Goal: Transaction & Acquisition: Purchase product/service

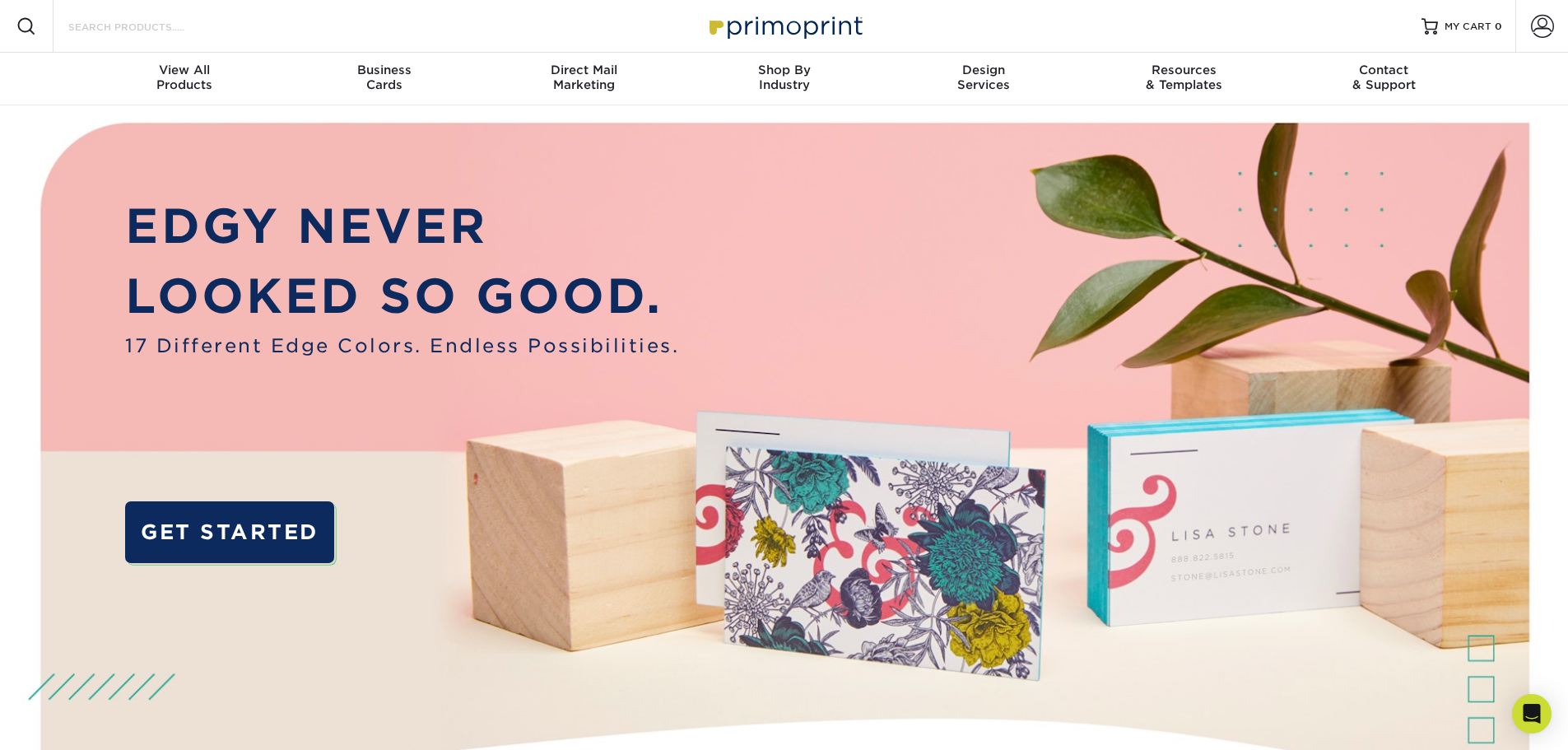
click at [153, 22] on input "Search Products" at bounding box center [147, 26] width 161 height 20
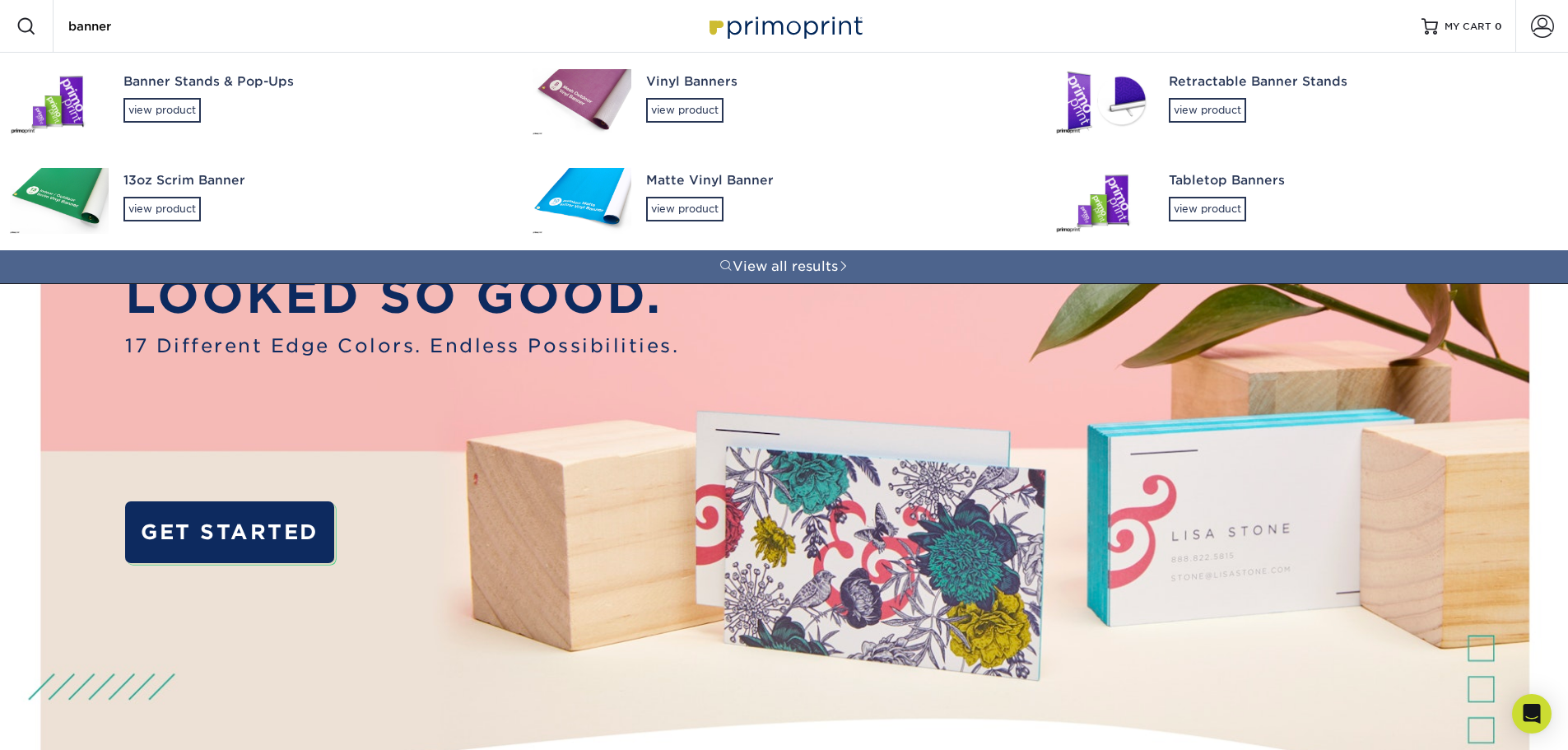
type input "banner"
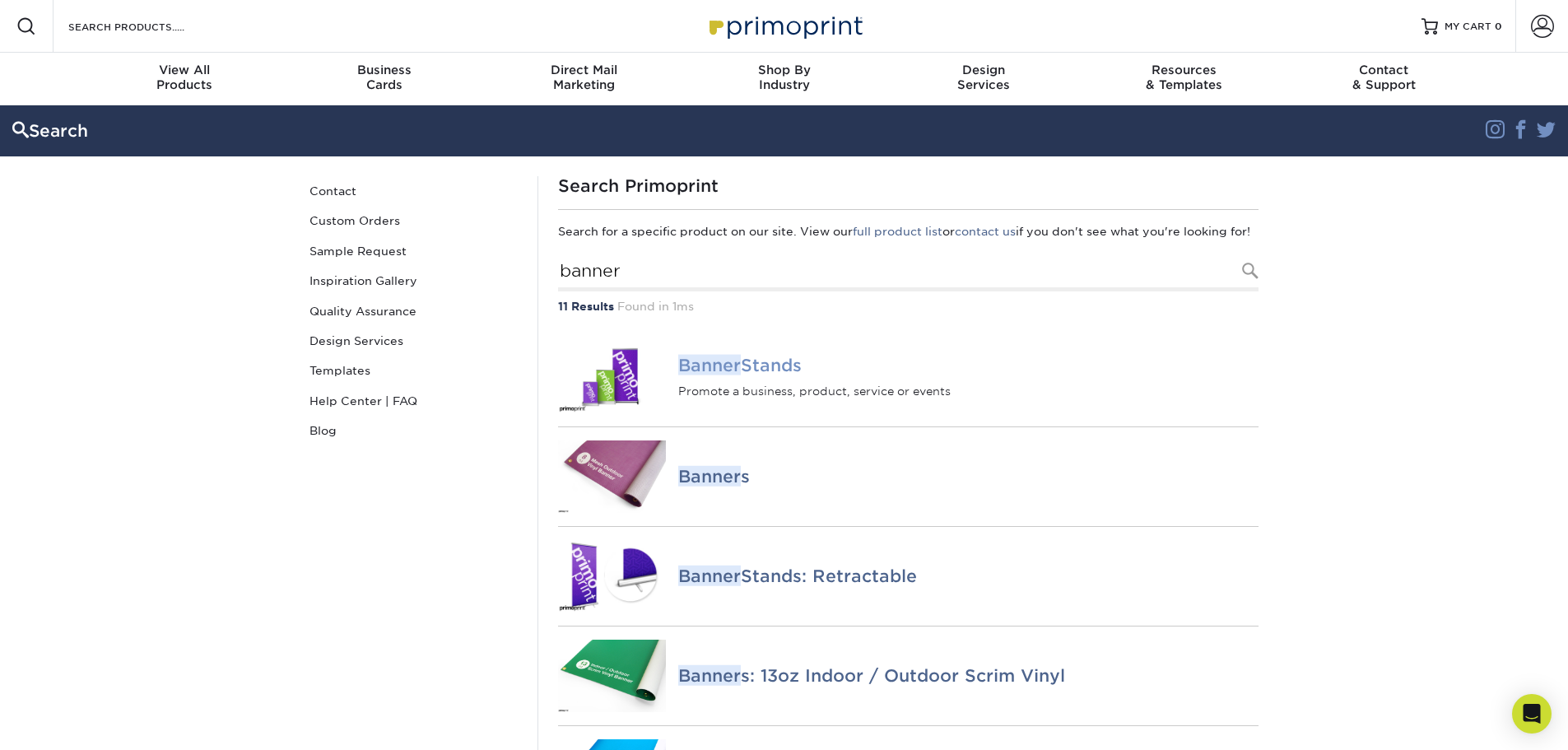
click at [771, 375] on h4 "Banner Stands" at bounding box center [968, 365] width 580 height 20
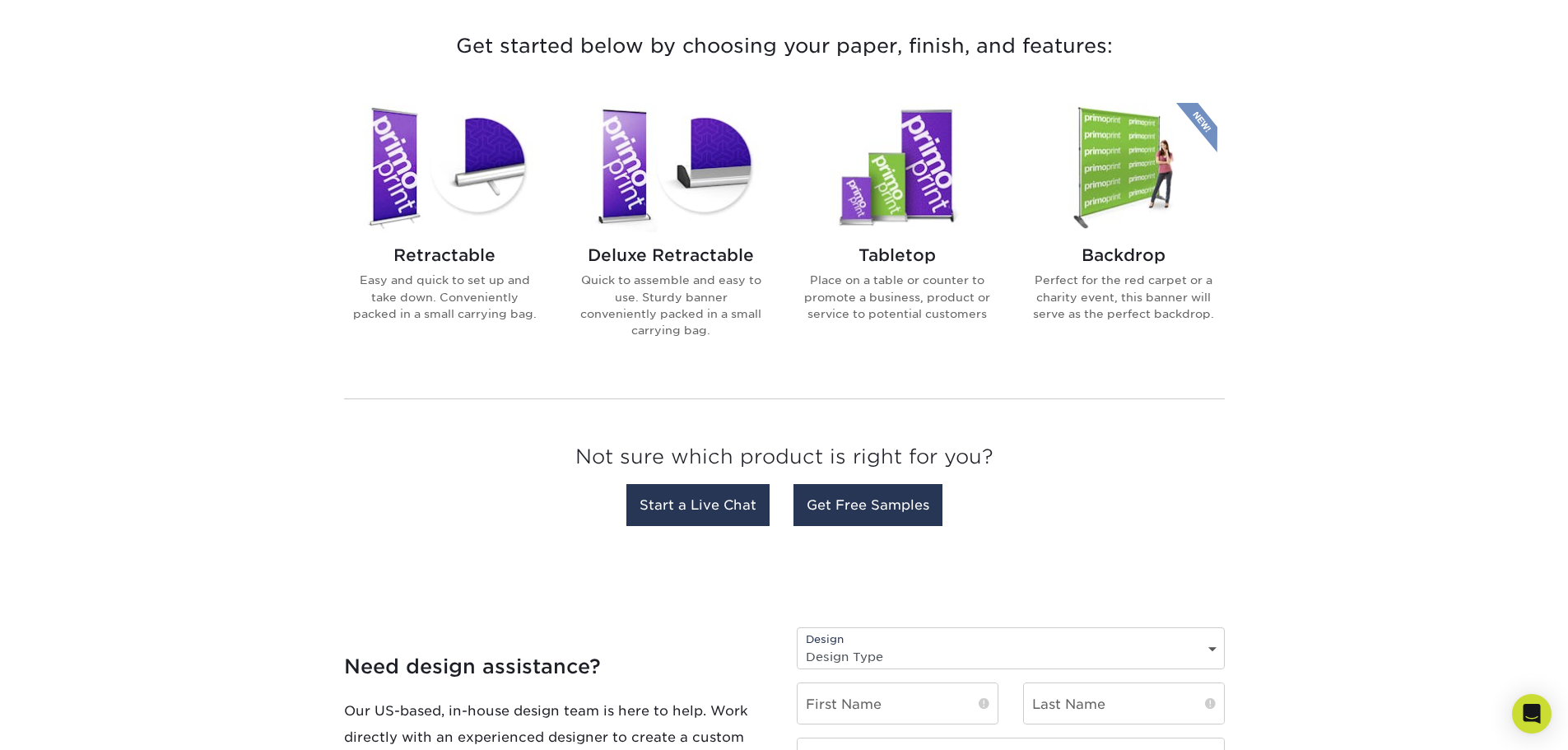
scroll to position [439, 0]
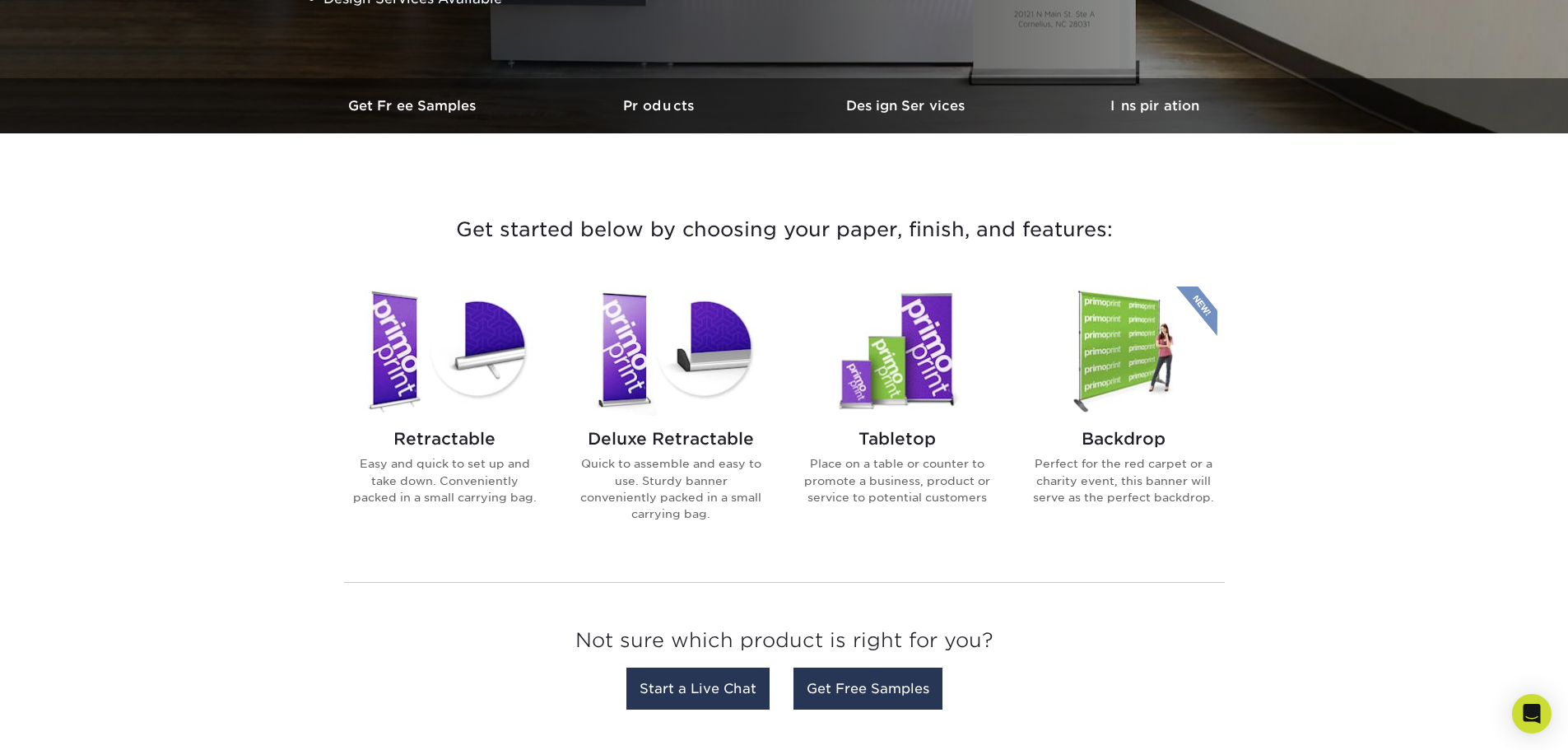
click at [445, 444] on h2 "Retractable" at bounding box center [444, 438] width 187 height 20
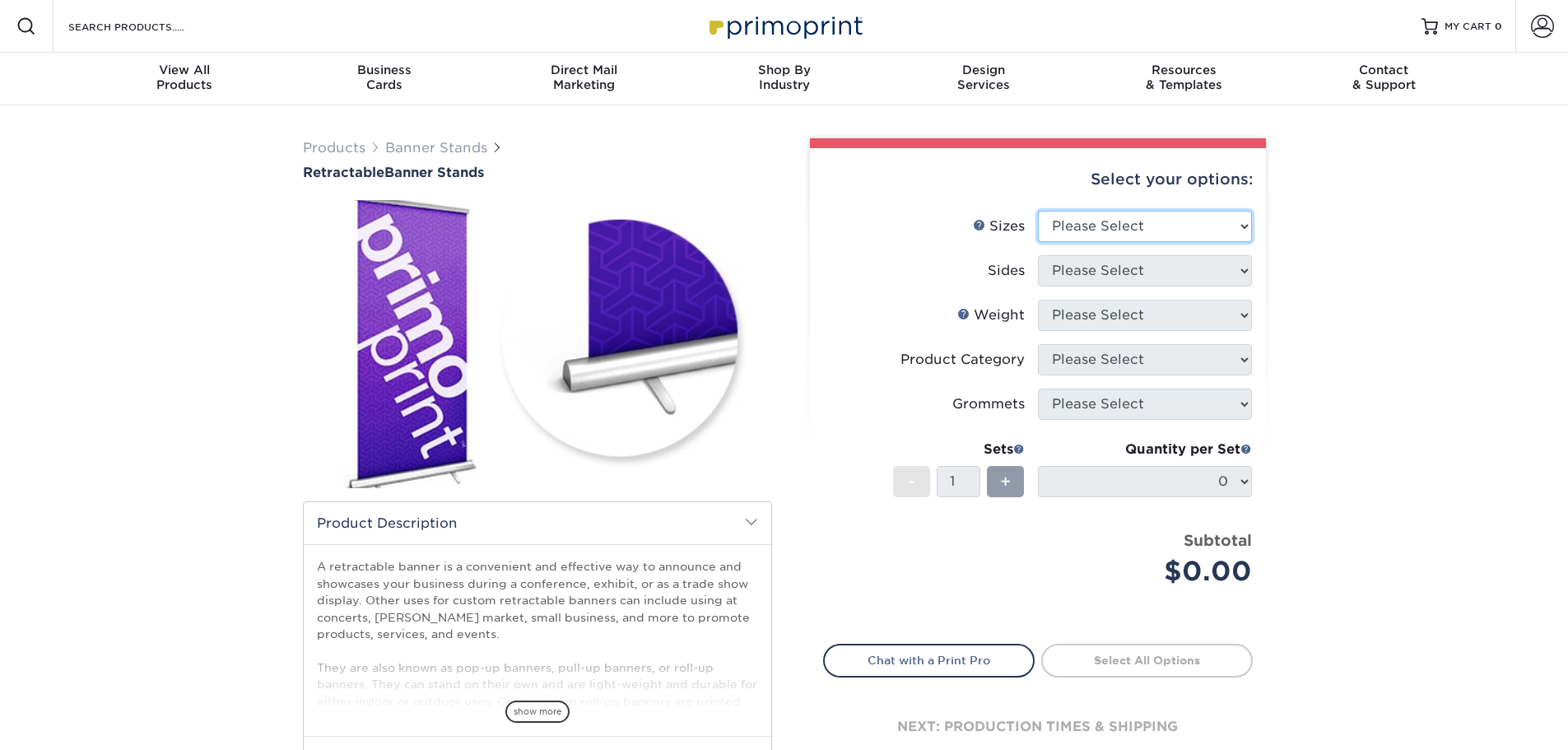
click at [1127, 224] on div "Select your options: Sizes Help Sizes Please Select 24" x 60" 33" x 80" 47" x 8…" at bounding box center [1038, 469] width 456 height 641
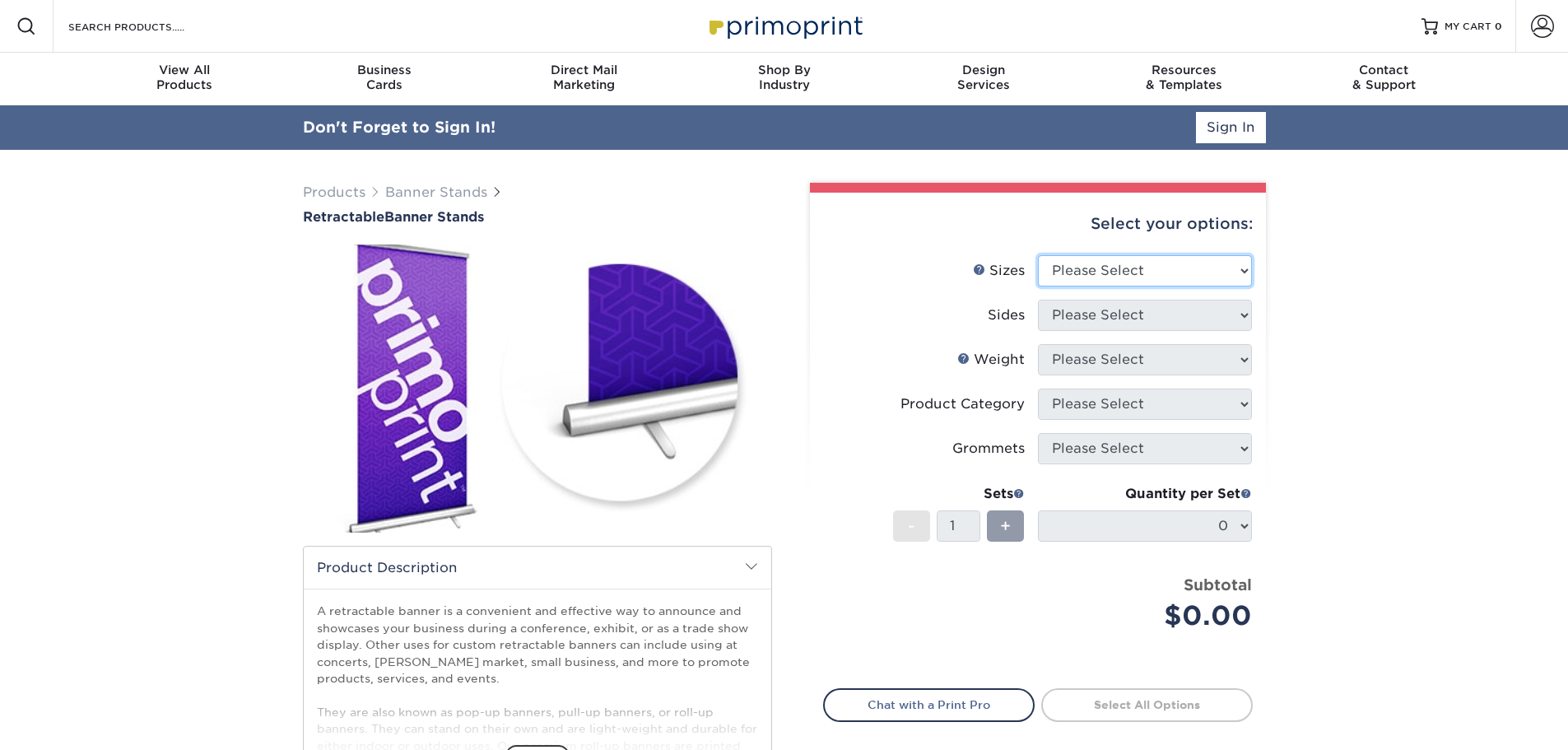
select select "33.00x80.00"
click at [1038, 255] on select "Please Select 24" x 60" 33" x 80" 47" x 80"" at bounding box center [1145, 271] width 214 height 32
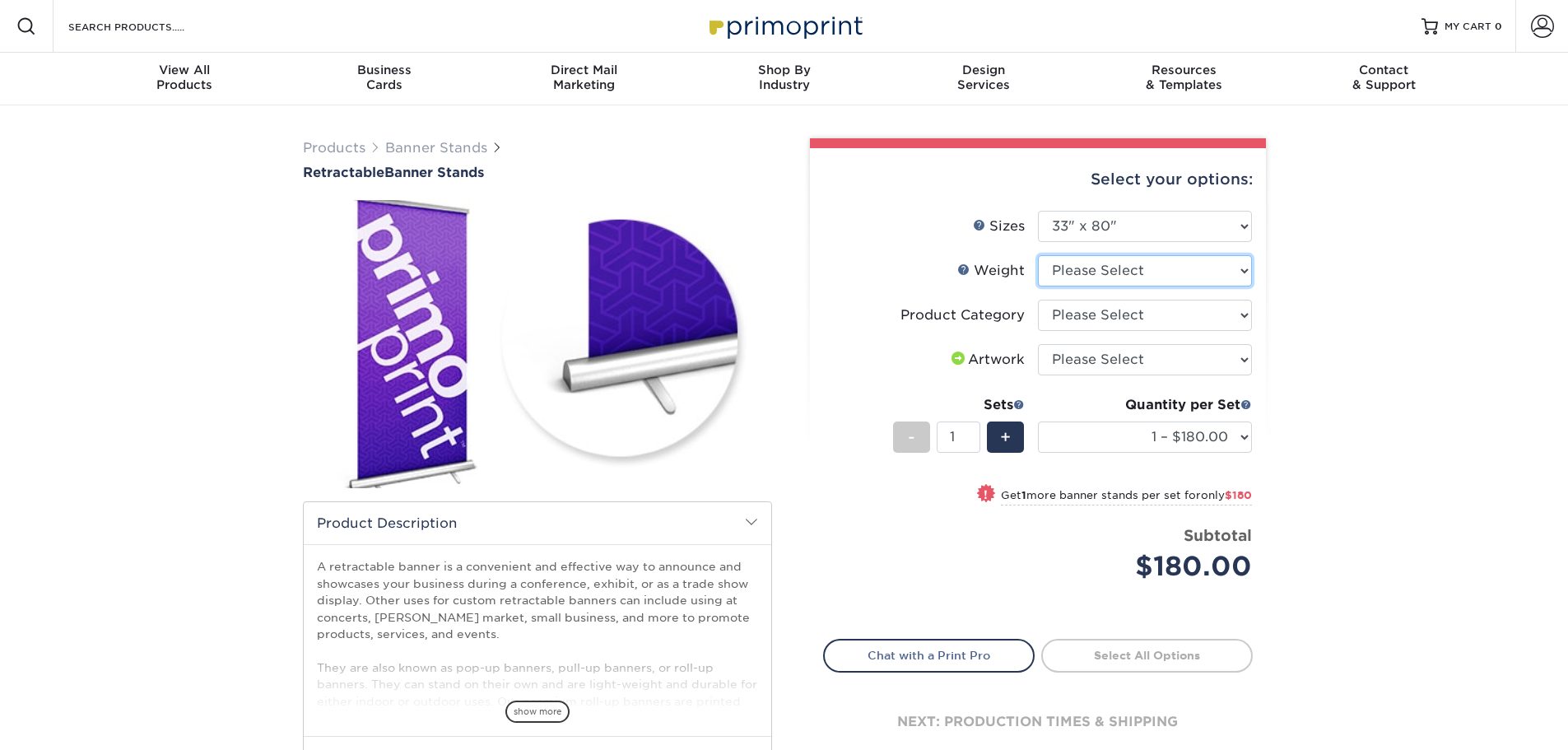
click at [1116, 276] on select "Please Select 10MIL" at bounding box center [1145, 271] width 214 height 32
select select "10MIL"
click at [1038, 255] on select "Please Select 10MIL" at bounding box center [1145, 271] width 214 height 32
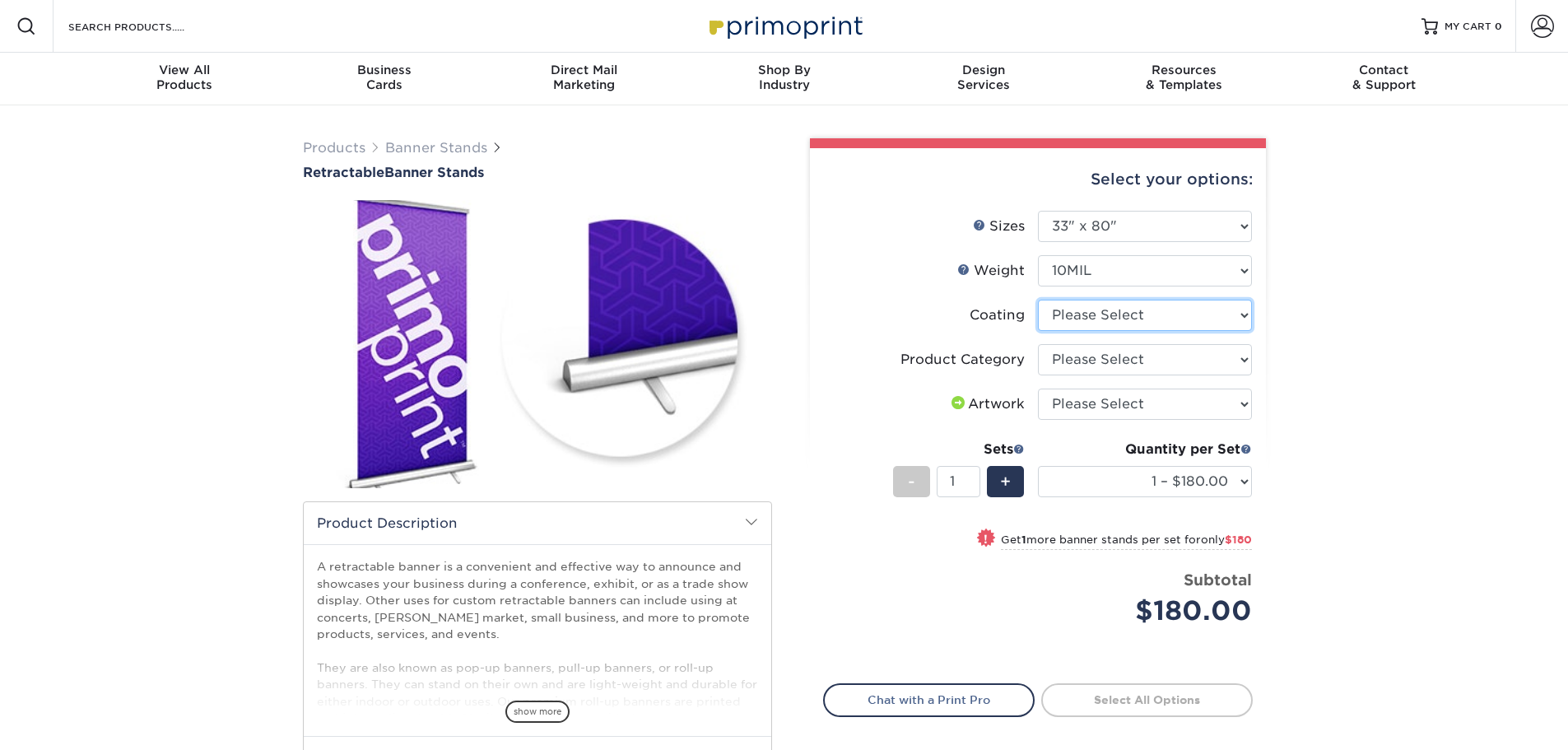
click at [1087, 321] on select at bounding box center [1145, 315] width 214 height 32
select select "3e7618de-abca-4bda-9f97-8b9129e913d8"
click at [1038, 299] on select at bounding box center [1145, 315] width 214 height 32
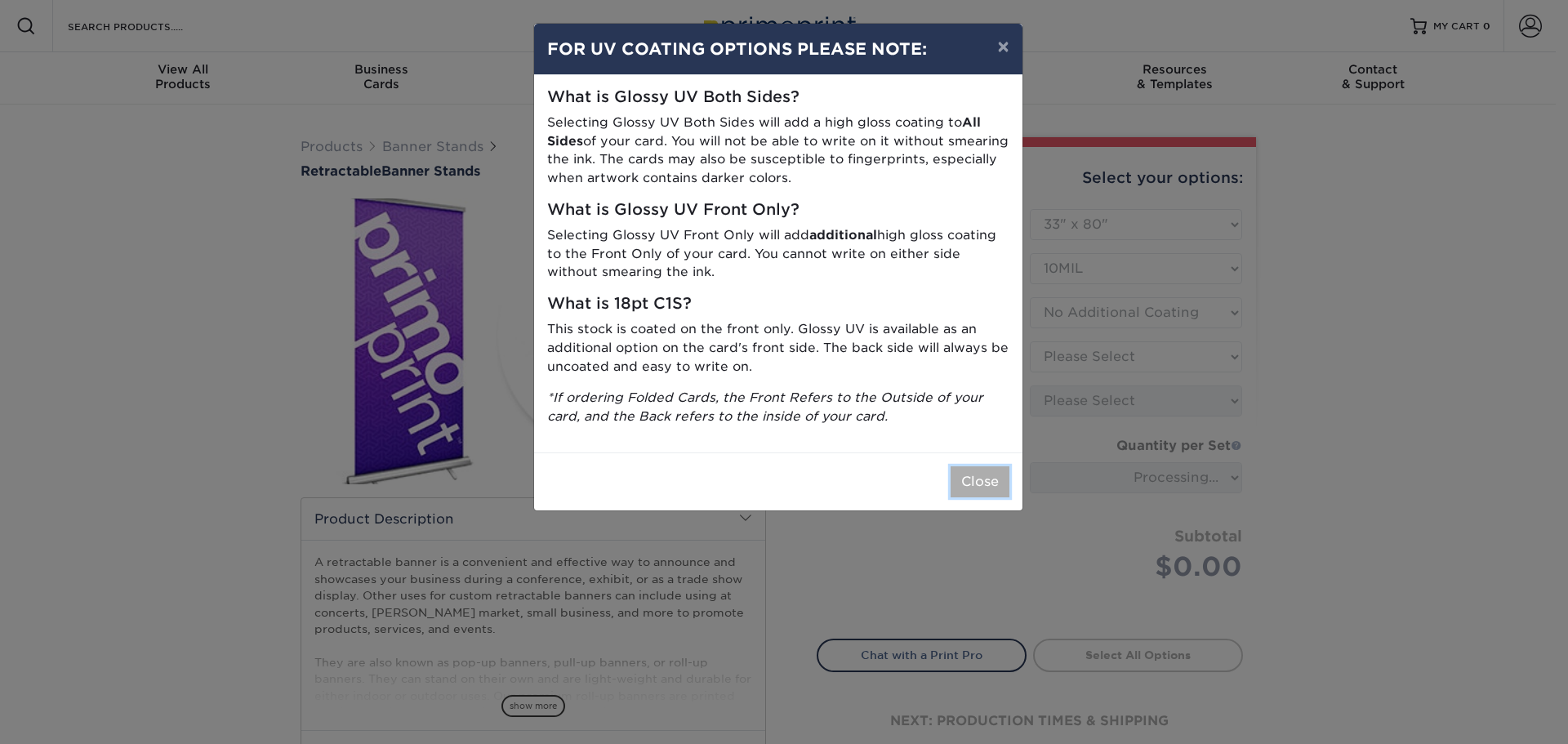
click at [988, 493] on button "Close" at bounding box center [980, 481] width 59 height 31
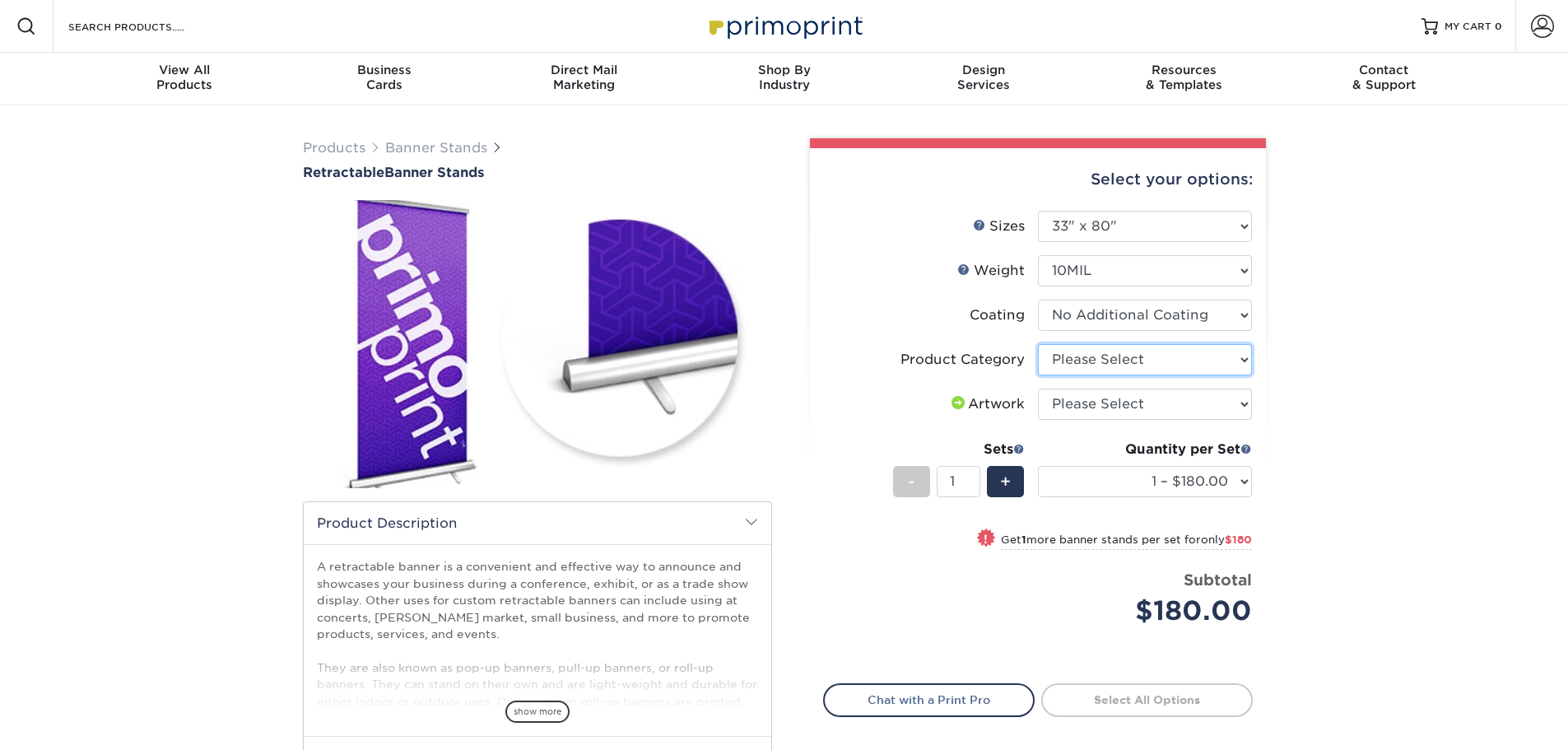
click at [1070, 363] on select "Please Select Standard Retractable Banner Stand" at bounding box center [1145, 360] width 214 height 32
select select "16926b4f-4359-4b5b-9e91-7b2ad5f23637"
click at [1038, 344] on select "Please Select Standard Retractable Banner Stand" at bounding box center [1145, 360] width 214 height 32
click at [1084, 396] on select "Please Select I will upload files I need a design - $50" at bounding box center [1145, 404] width 214 height 32
select select "upload"
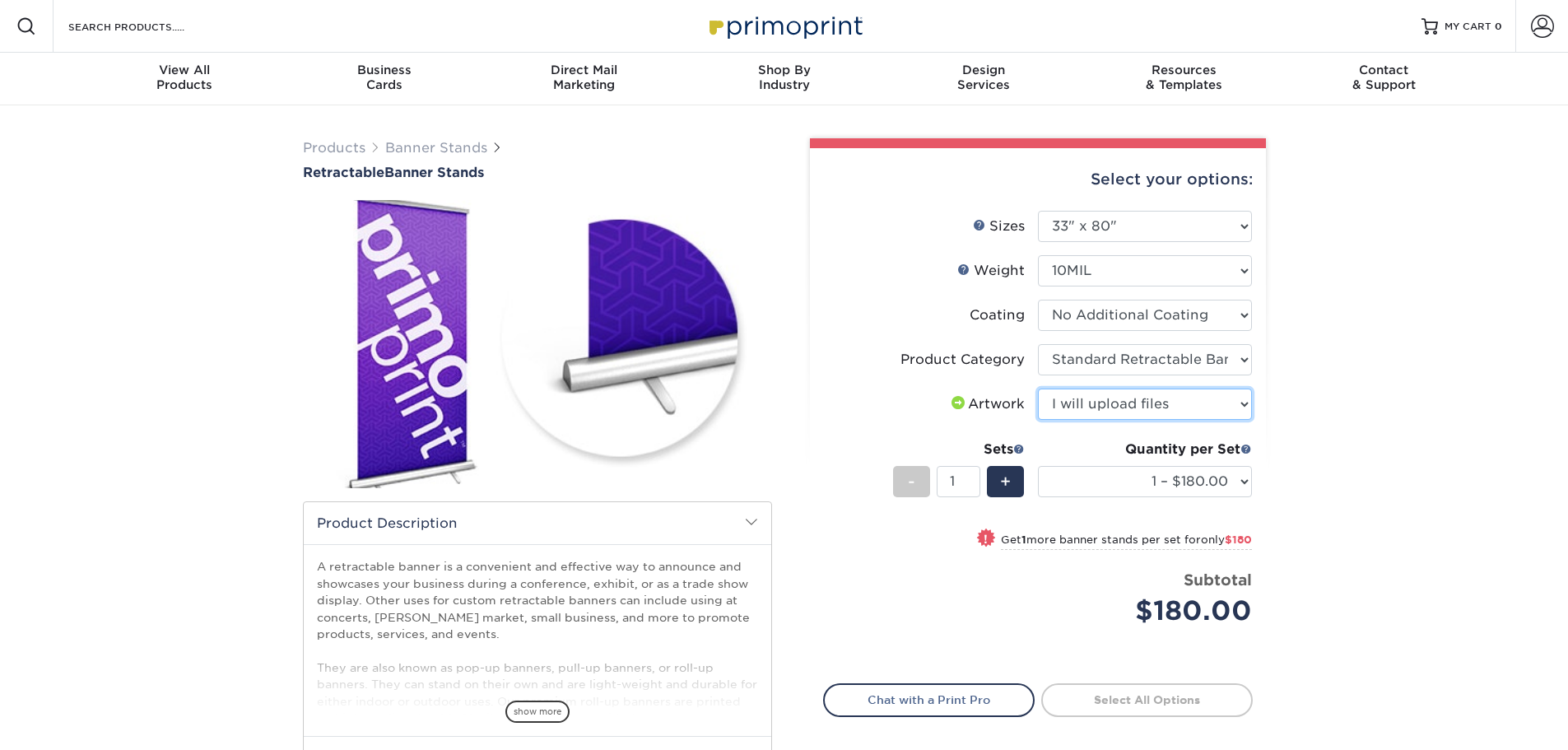
click at [1038, 388] on select "Please Select I will upload files I need a design - $50" at bounding box center [1145, 404] width 214 height 32
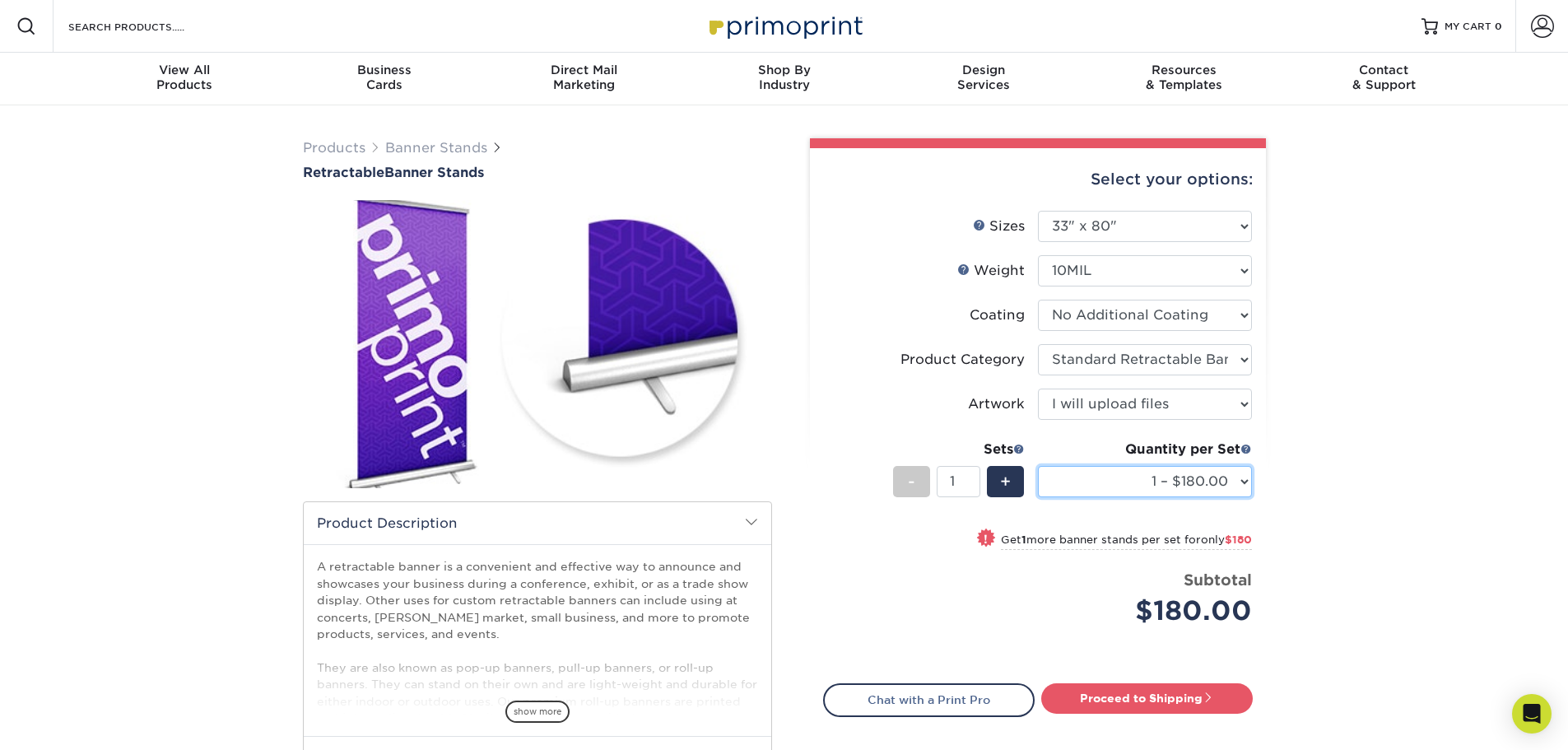
click at [1215, 489] on select "1 – $180.00 2 – $360.00 3 – $539.00 4 – $719.00 5 – $898.00 6 – $1078.00 7 – $1…" at bounding box center [1145, 481] width 214 height 32
click at [651, 331] on img at bounding box center [538, 343] width 469 height 324
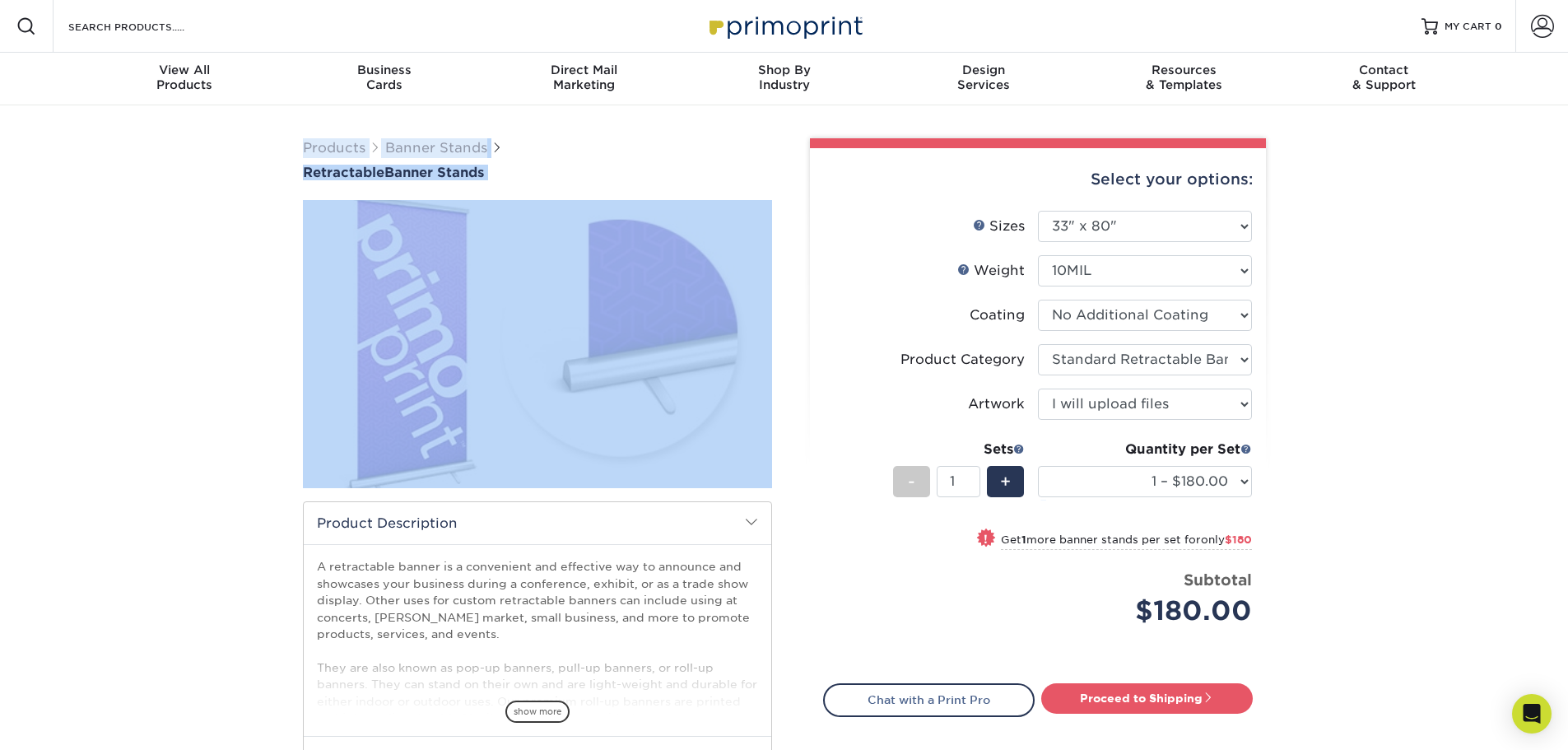
drag, startPoint x: 247, startPoint y: 127, endPoint x: 734, endPoint y: 449, distance: 583.8
click at [722, 448] on div "Products Banner Stands Retractable Banner Stands show more Templates" at bounding box center [784, 518] width 1568 height 827
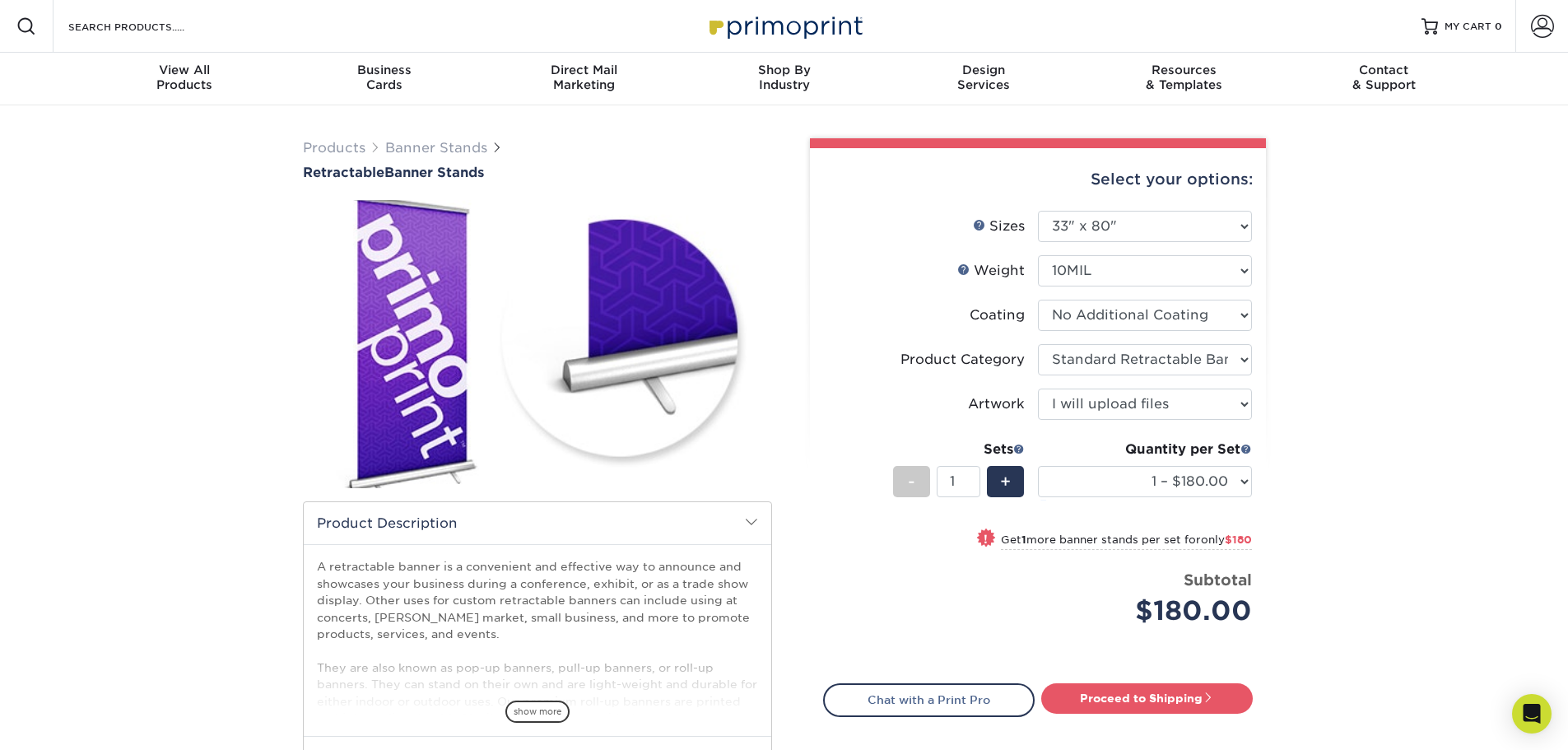
click at [843, 435] on li "Sets - 1 + Quantity per Set 1 – $180.00 2 – $360.00 3 – $539.00 4 – $719.00 5 –…" at bounding box center [1037, 481] width 428 height 97
